Goal: Task Accomplishment & Management: Complete application form

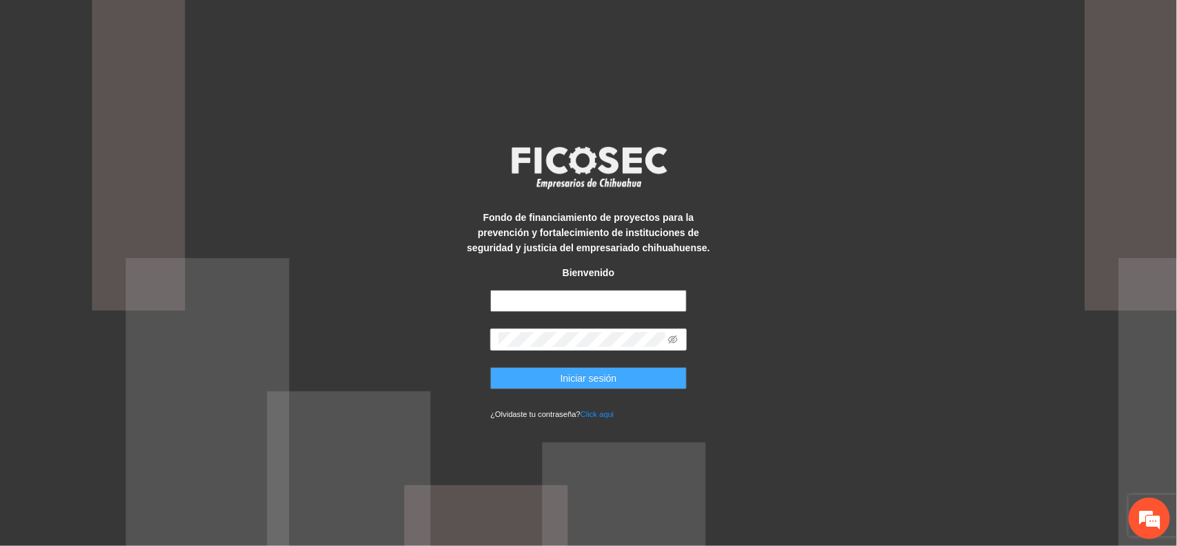
type input "**********"
click at [541, 378] on button "Iniciar sesión" at bounding box center [588, 378] width 197 height 22
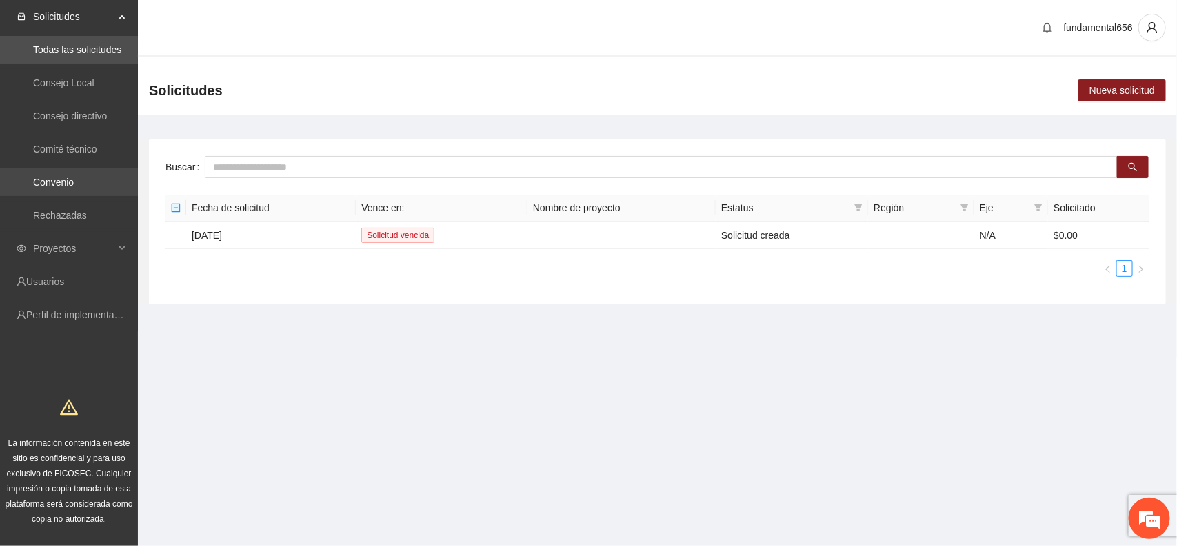
click at [74, 183] on link "Convenio" at bounding box center [53, 182] width 41 height 11
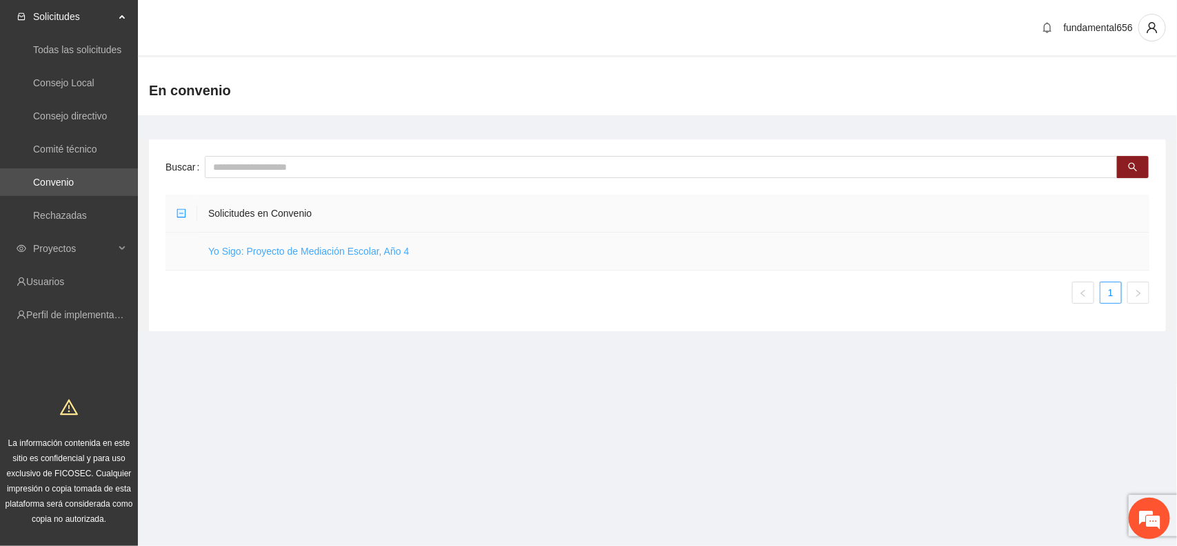
click at [240, 254] on link "Yo Sigo: Proyecto de Mediación Escolar, Año 4" at bounding box center [308, 251] width 201 height 11
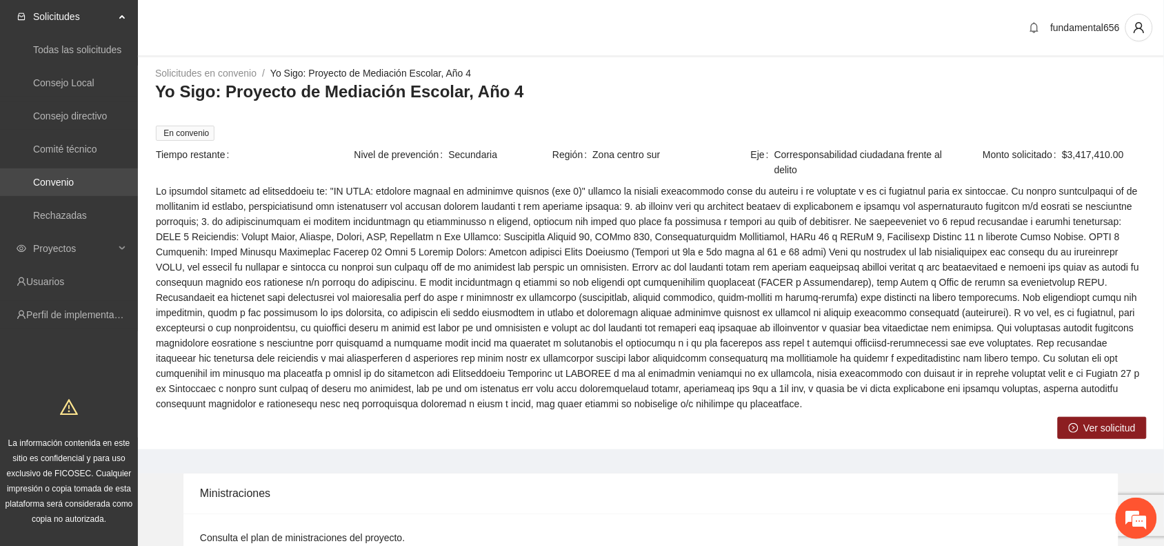
click at [67, 177] on link "Convenio" at bounding box center [53, 182] width 41 height 11
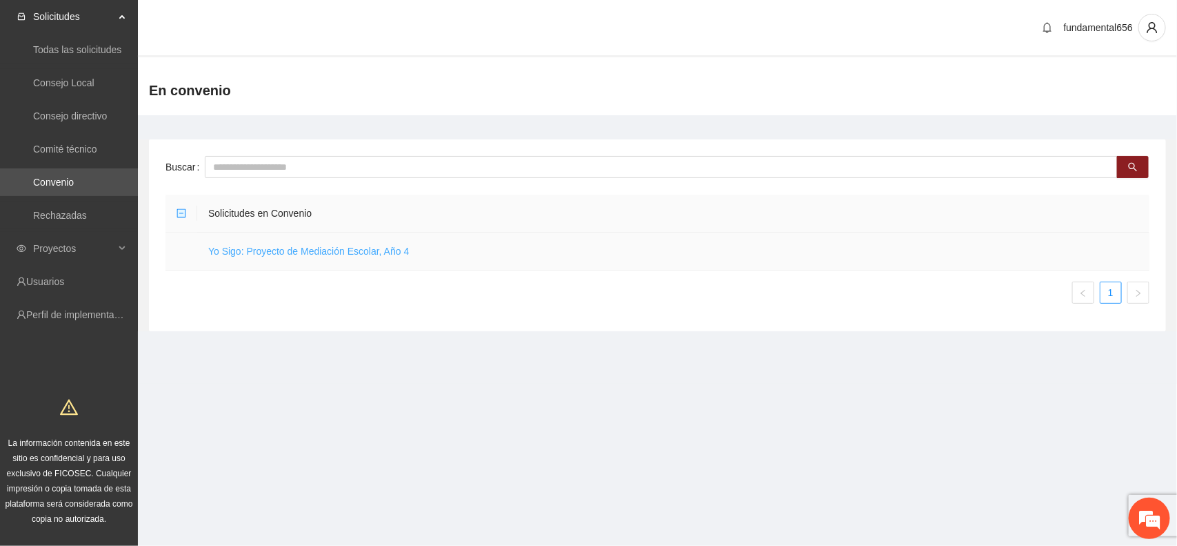
click at [269, 252] on link "Yo Sigo: Proyecto de Mediación Escolar, Año 4" at bounding box center [308, 251] width 201 height 11
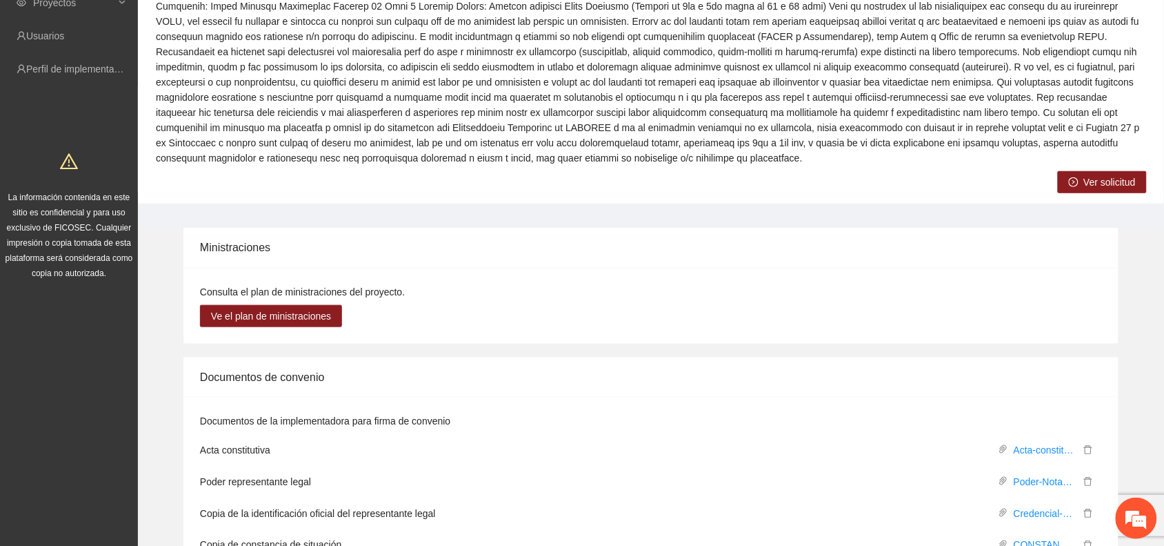
scroll to position [259, 0]
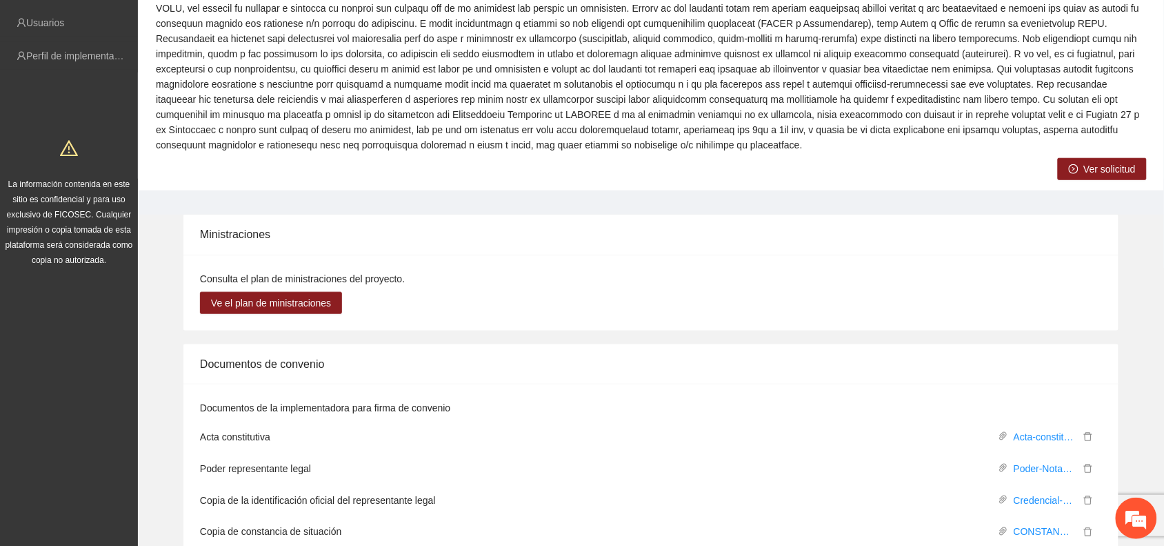
click at [1085, 172] on span "Ver solicitud" at bounding box center [1110, 168] width 52 height 15
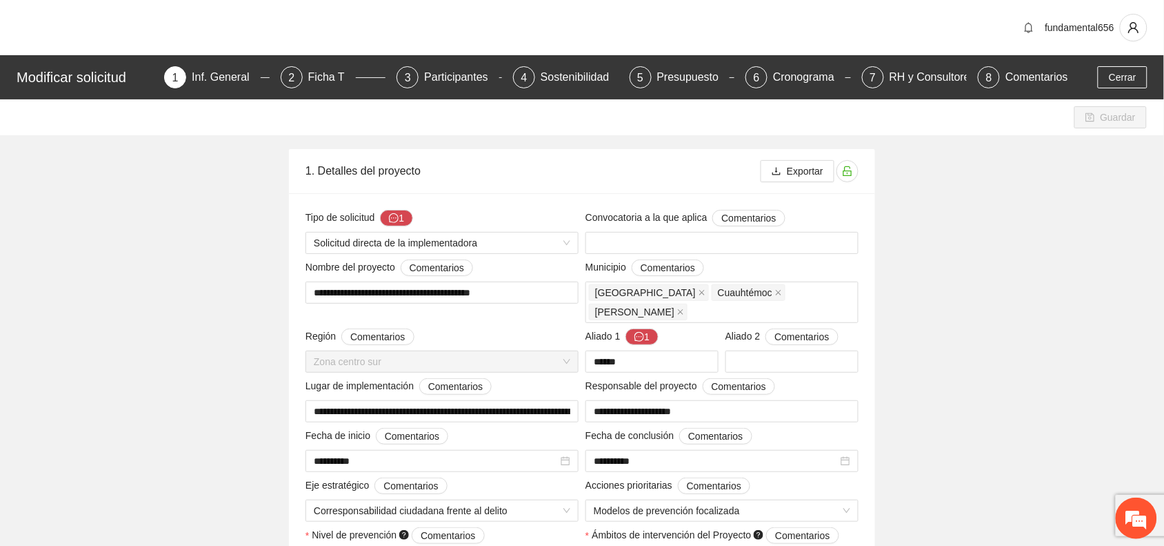
click at [223, 80] on div "Inf. General" at bounding box center [226, 77] width 69 height 22
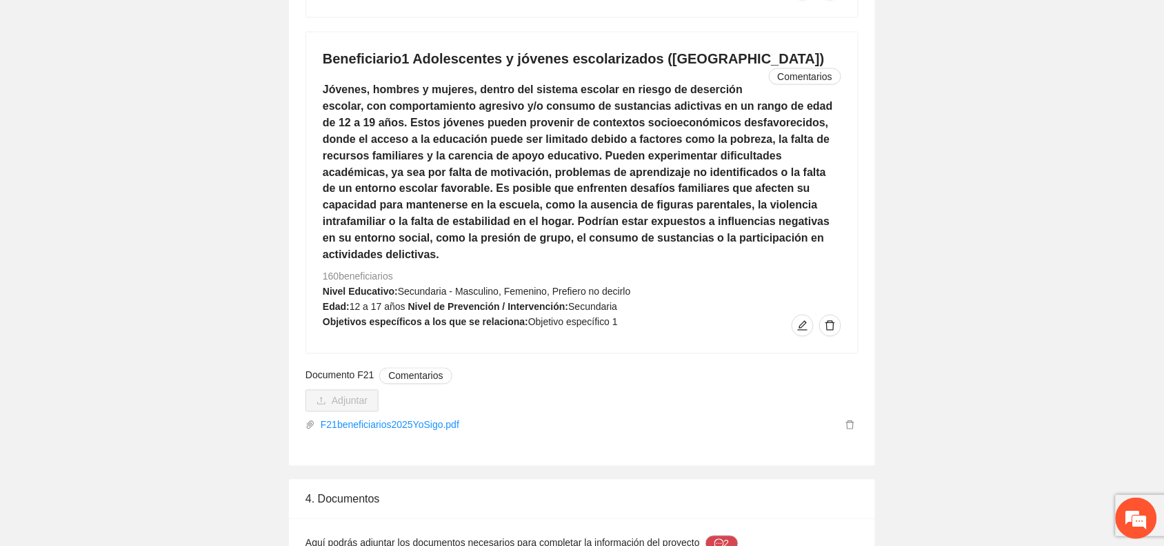
scroll to position [6967, 0]
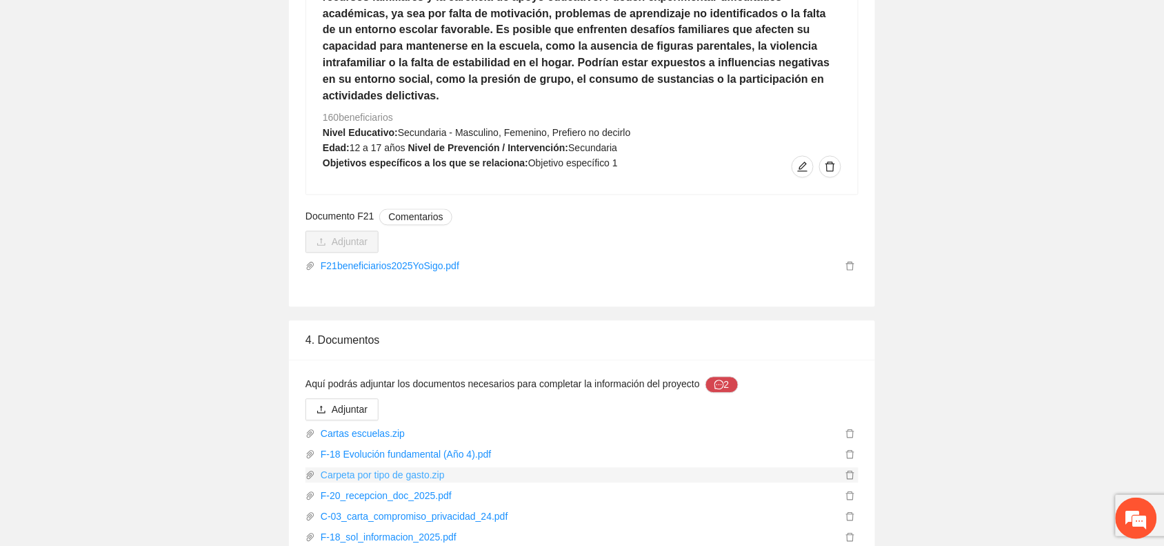
click at [339, 468] on link "Carpeta por tipo de gasto.zip" at bounding box center [578, 475] width 527 height 15
